Goal: Answer question/provide support

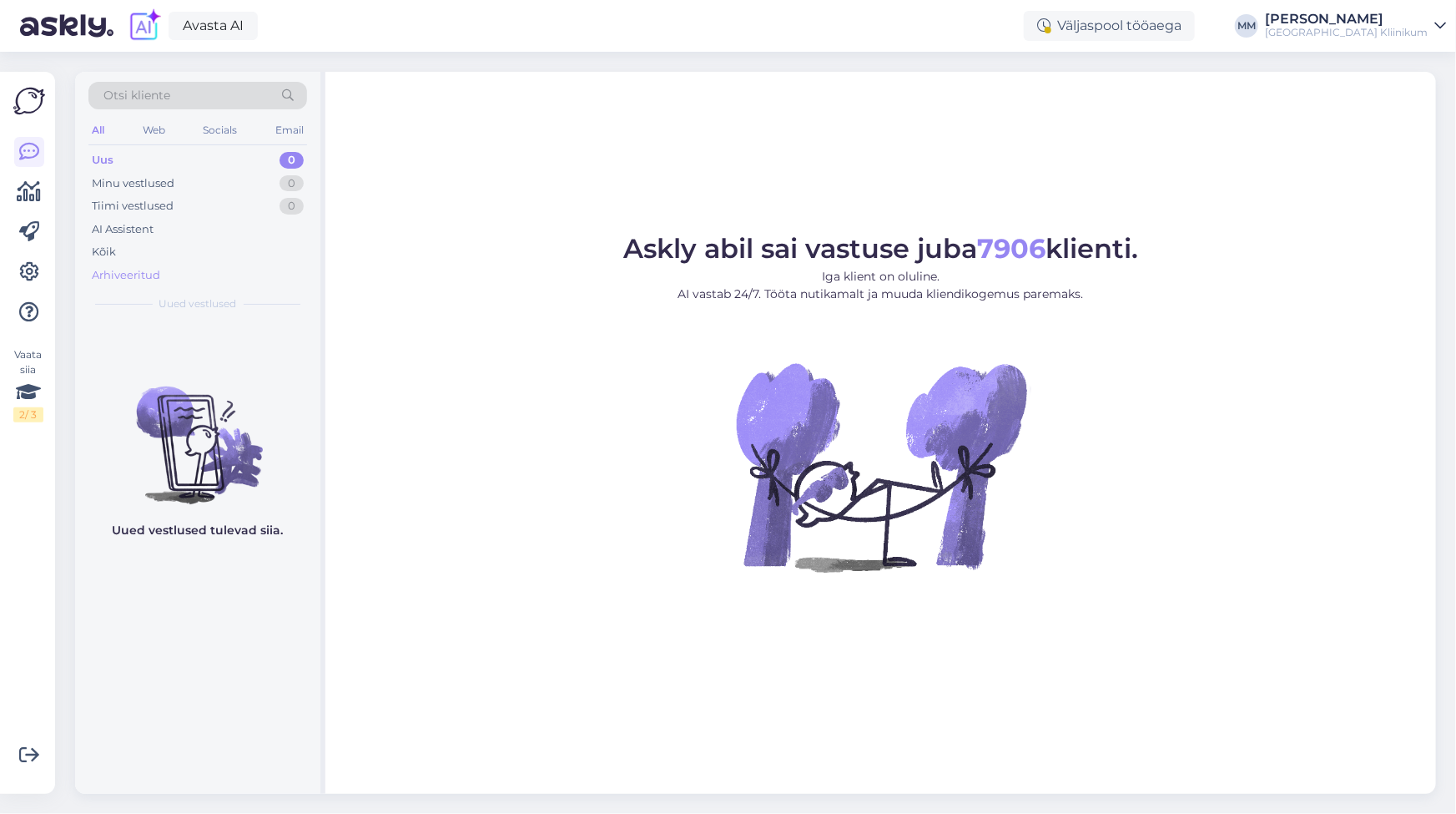
click at [123, 278] on div "Arhiveeritud" at bounding box center [125, 275] width 68 height 17
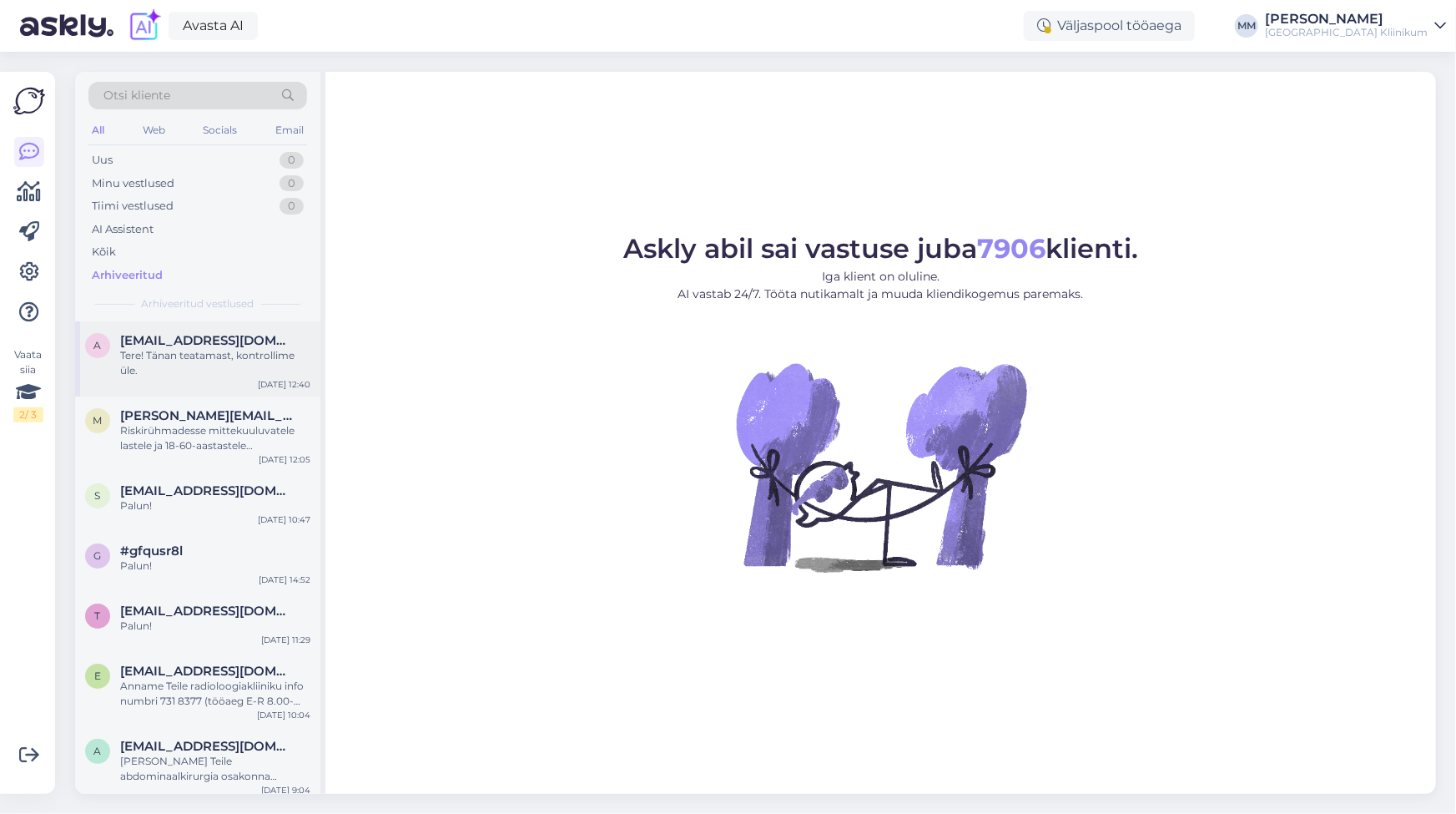
click at [160, 354] on div "Tere! Tänan teatamast, kontrollime üle." at bounding box center [215, 363] width 190 height 30
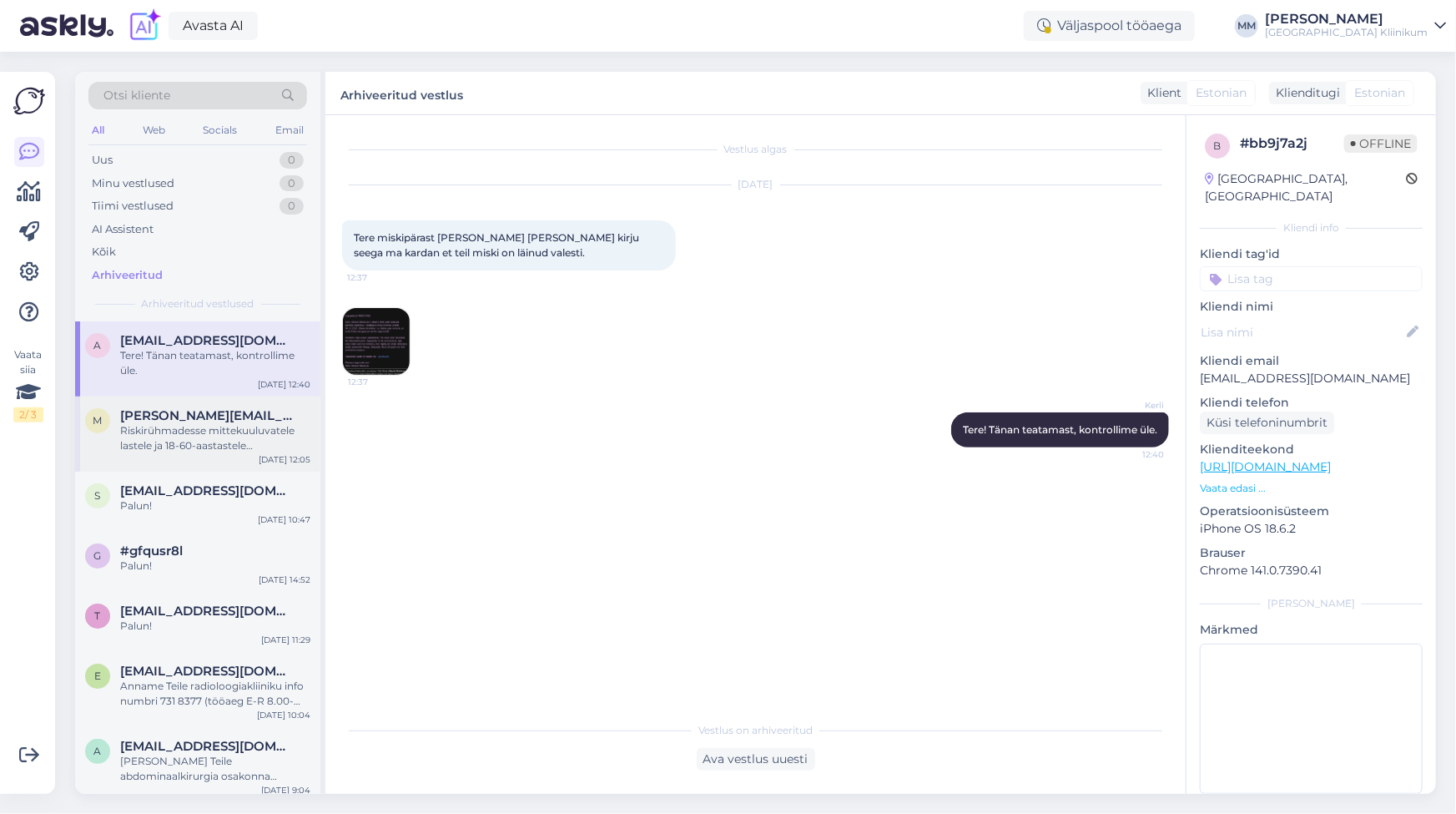
click at [155, 431] on div "Riskirühmadesse mittekuuluvatele lastele ja 18-60-aastastele täiskasvanutele po…" at bounding box center [215, 438] width 190 height 30
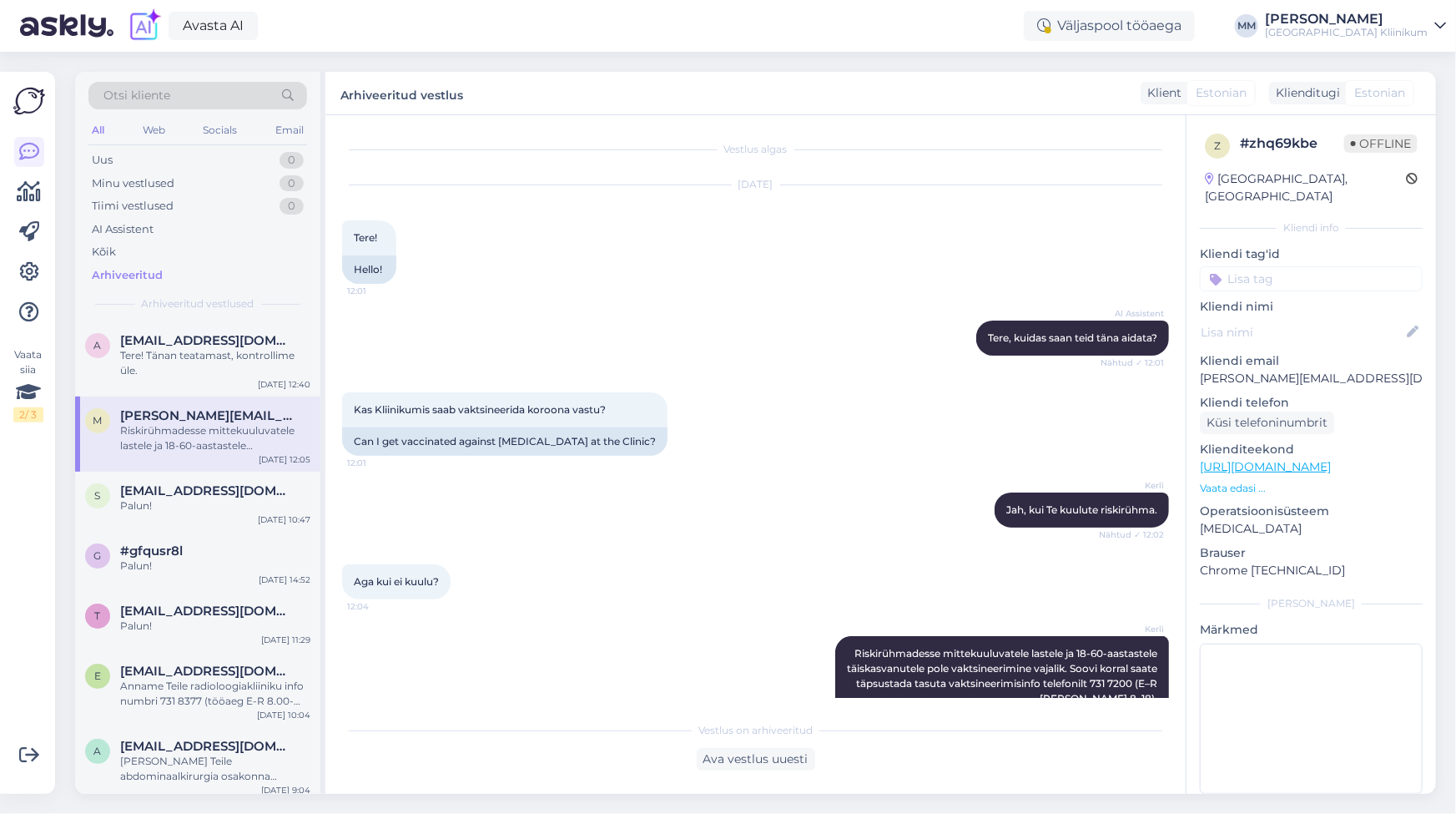
scroll to position [36, 0]
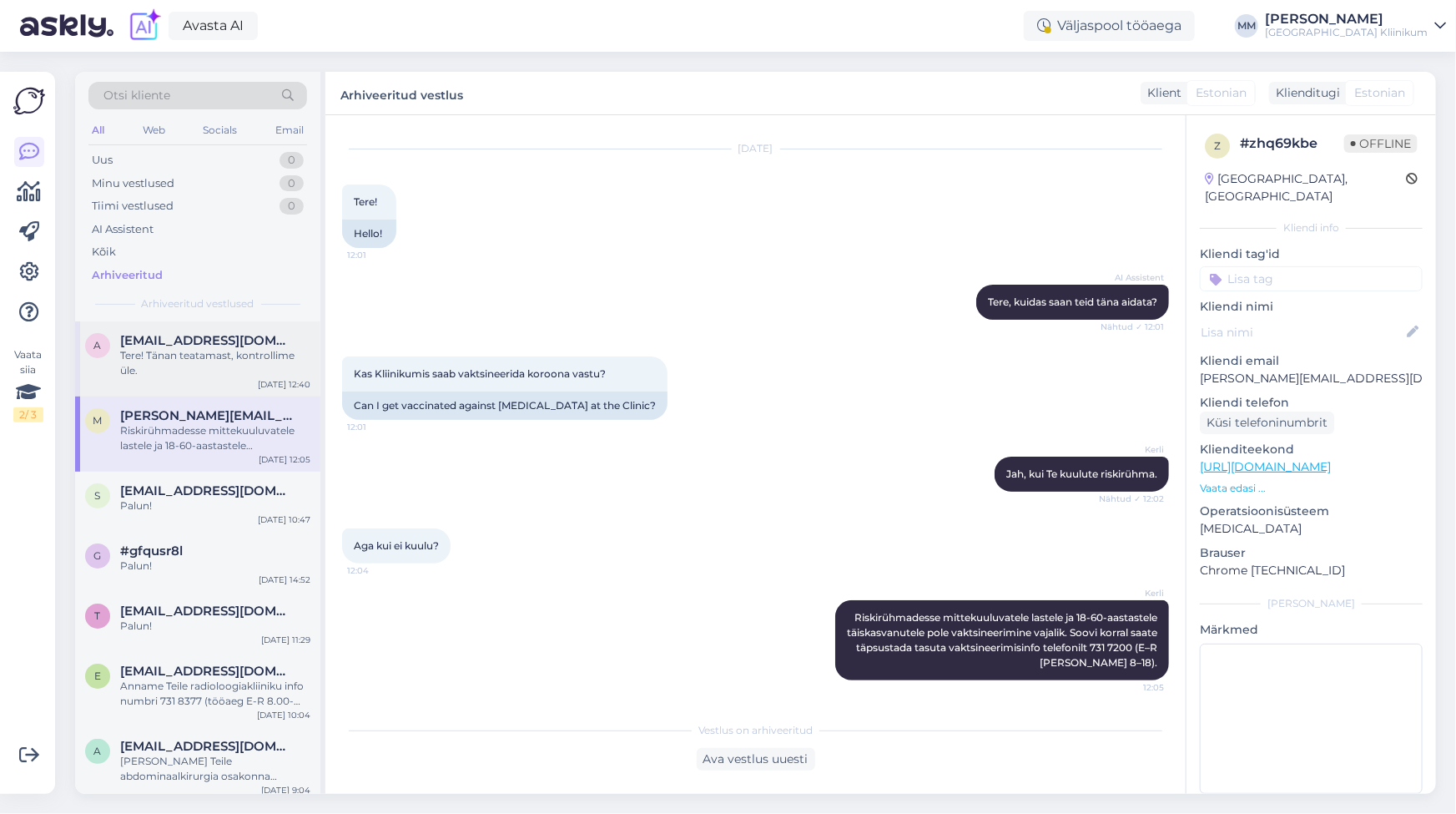
click at [152, 358] on div "Tere! Tänan teatamast, kontrollime üle." at bounding box center [215, 363] width 190 height 30
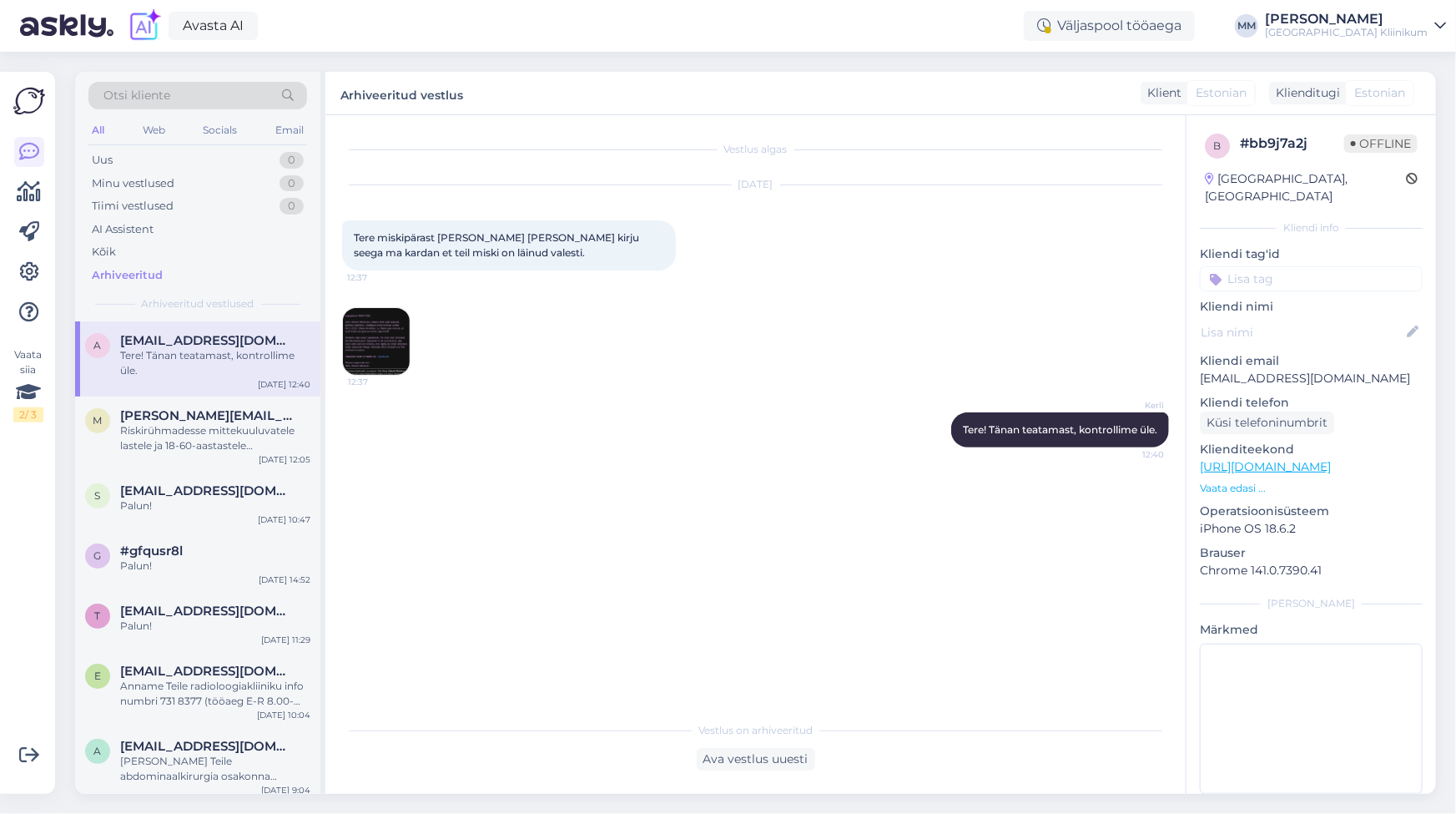
click at [1076, 712] on div "Vestlus algas [DATE] Tere miskipärast [PERSON_NAME] [PERSON_NAME] kirju seega m…" at bounding box center [756, 455] width 860 height 679
